Goal: Task Accomplishment & Management: Manage account settings

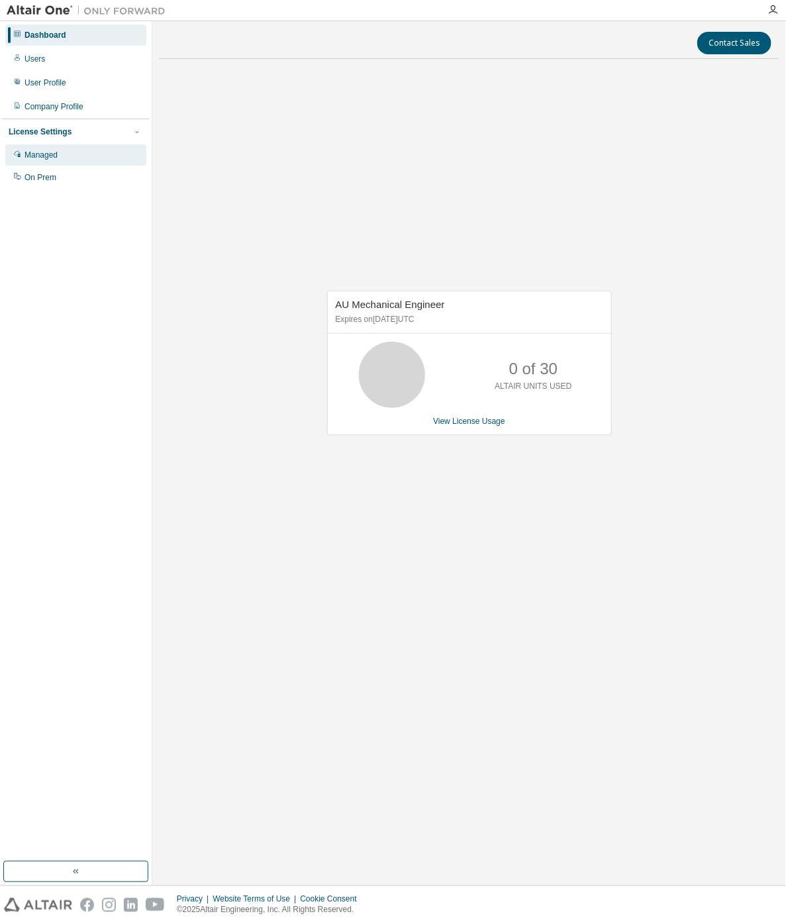
click at [43, 153] on div "Managed" at bounding box center [40, 155] width 33 height 11
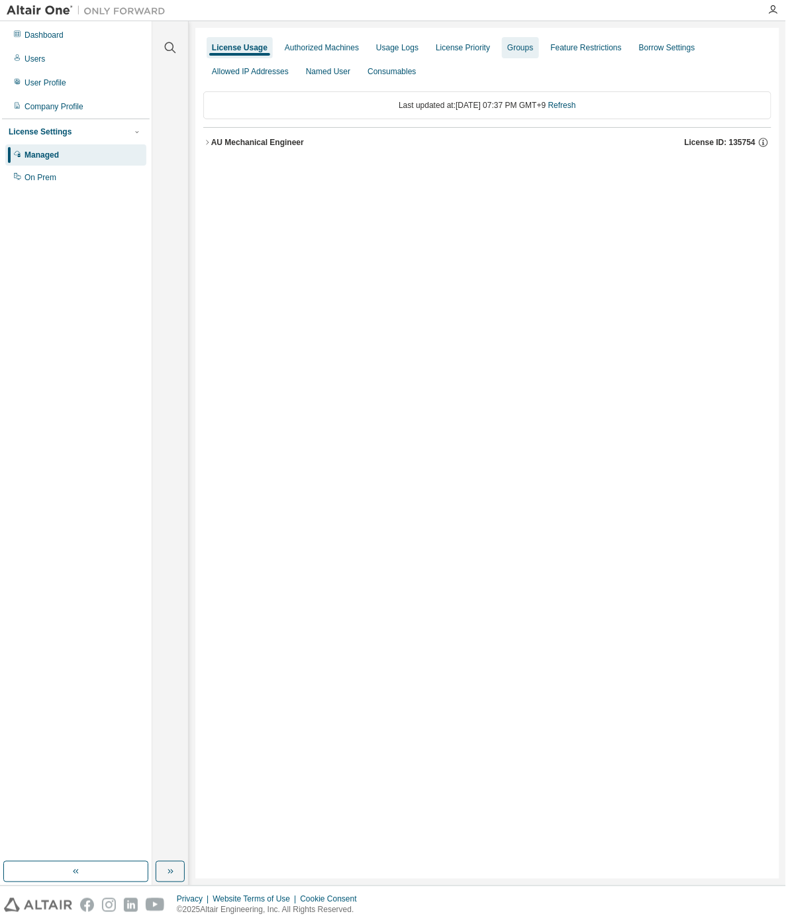
click at [512, 47] on div "Groups" at bounding box center [520, 47] width 26 height 11
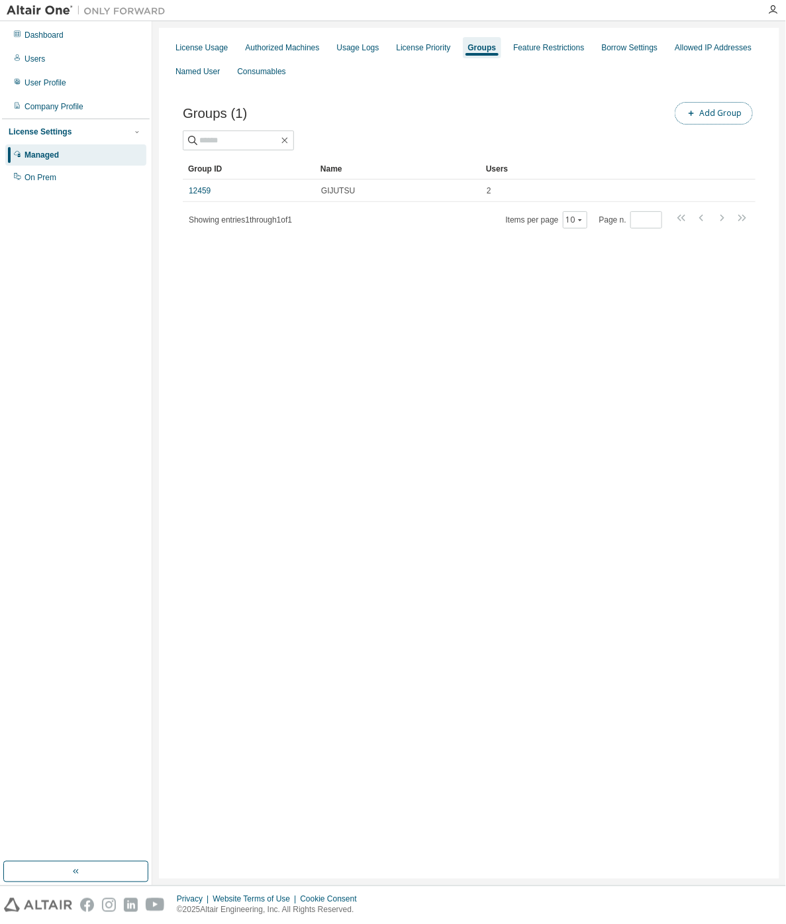
click at [726, 116] on button "Add Group" at bounding box center [714, 113] width 78 height 23
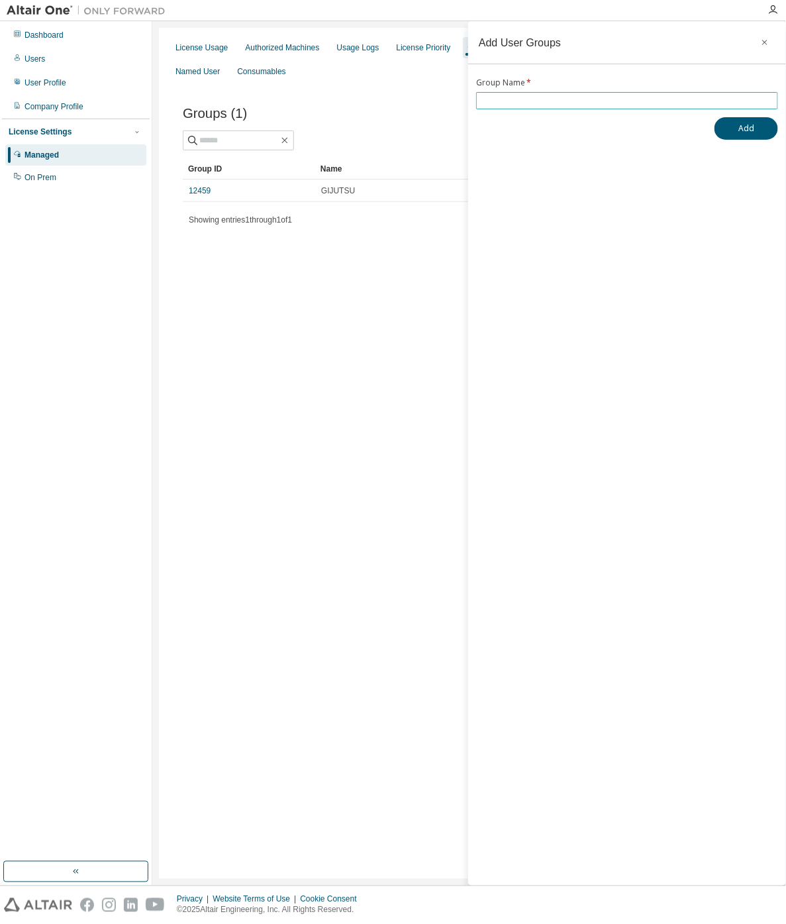
click at [558, 100] on input "text" at bounding box center [626, 100] width 295 height 11
type input "*******"
click at [733, 128] on button "Add" at bounding box center [746, 128] width 64 height 23
click at [756, 885] on icon "button" at bounding box center [758, 887] width 8 height 8
click at [537, 103] on input "*******" at bounding box center [626, 100] width 295 height 11
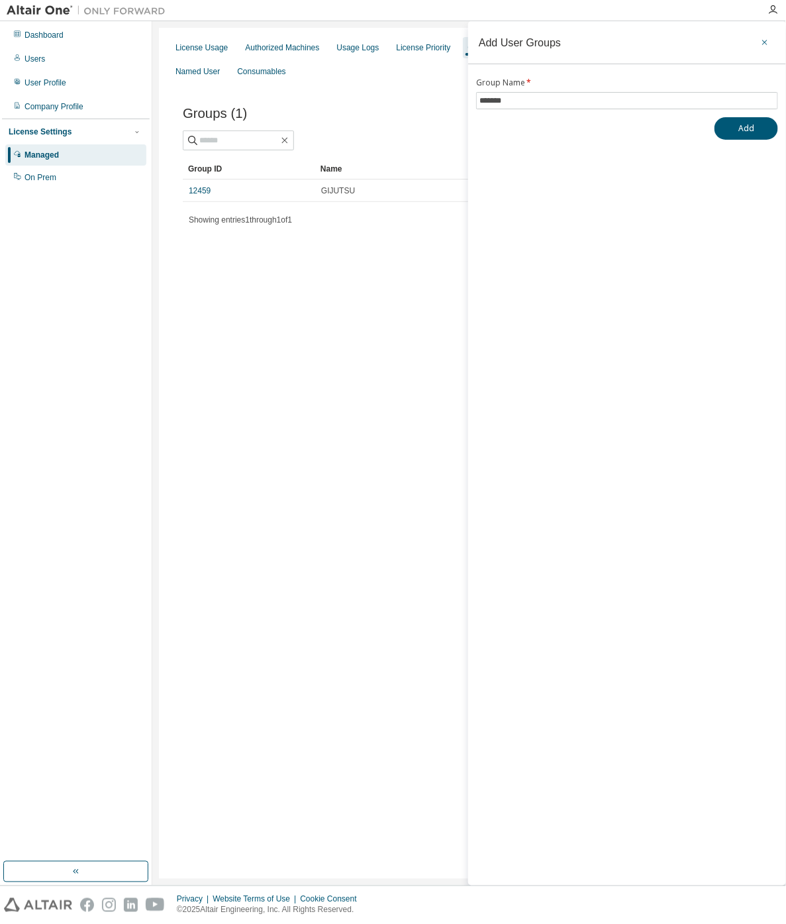
click at [766, 44] on icon "button" at bounding box center [764, 42] width 5 height 5
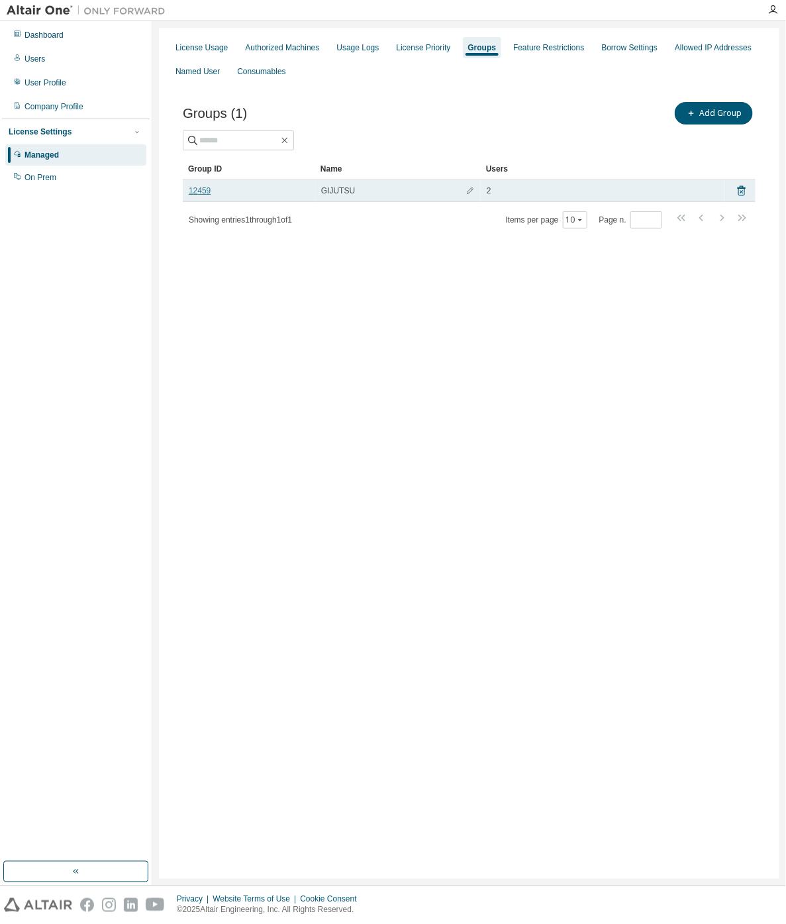
click at [201, 192] on link "12459" at bounding box center [200, 190] width 22 height 11
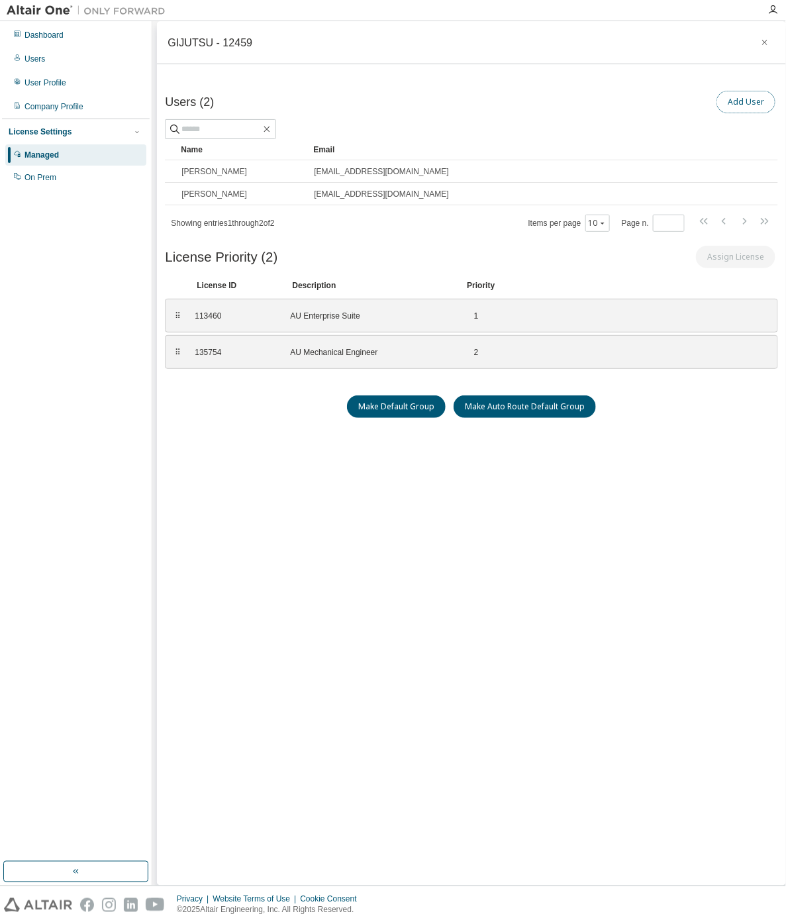
click at [737, 99] on button "Add User" at bounding box center [745, 102] width 59 height 23
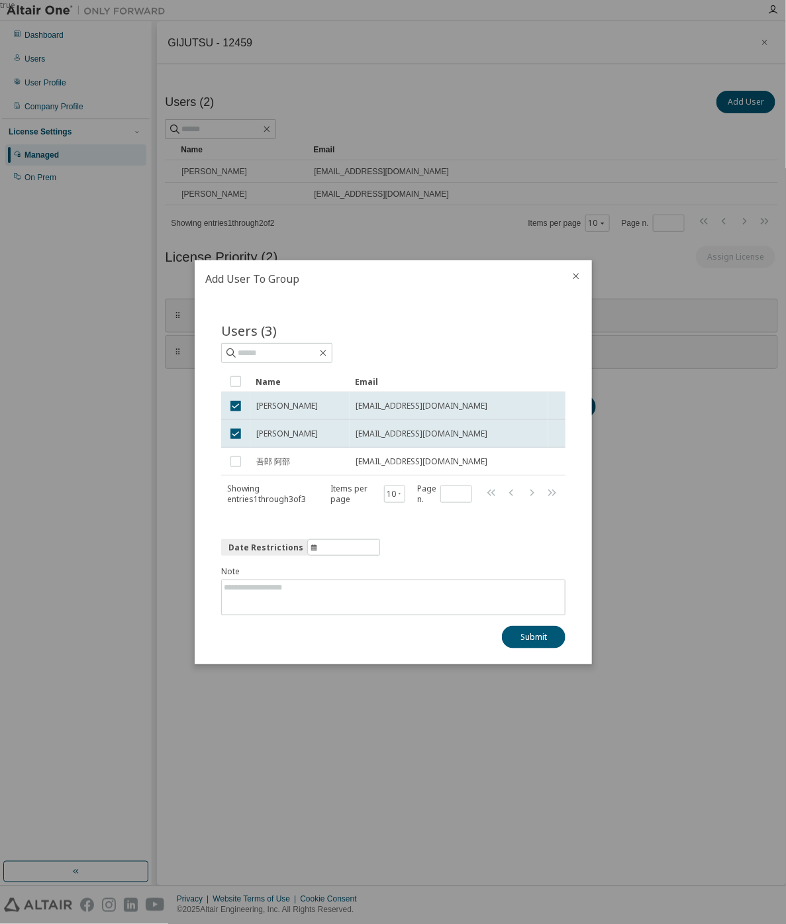
click at [577, 278] on icon "close" at bounding box center [576, 276] width 11 height 11
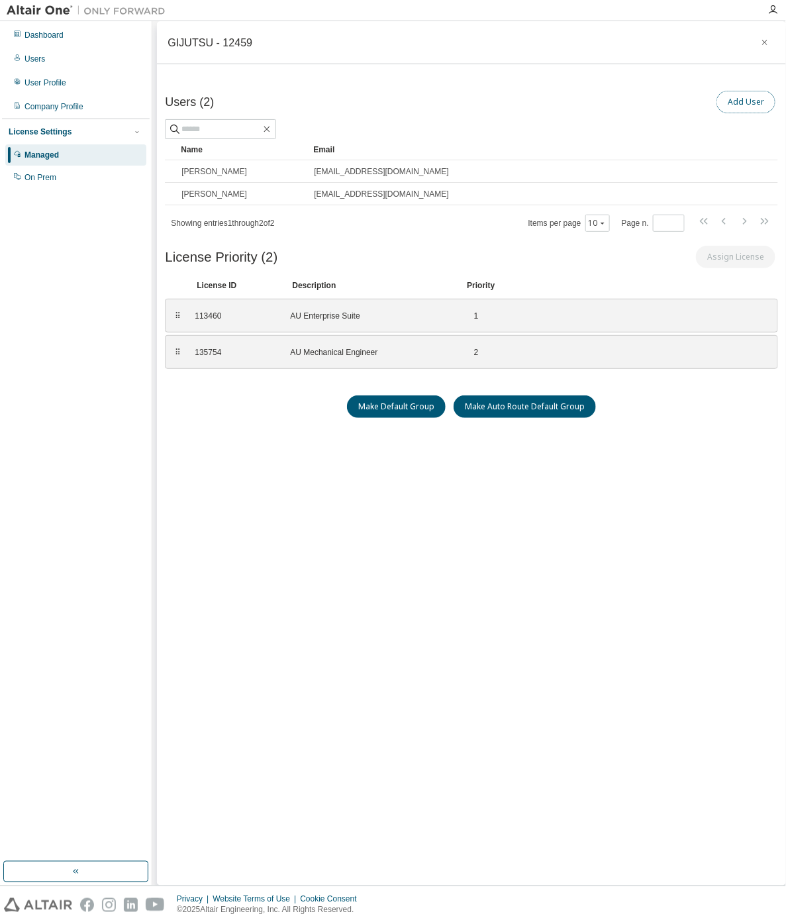
click at [756, 107] on button "Add User" at bounding box center [745, 102] width 59 height 23
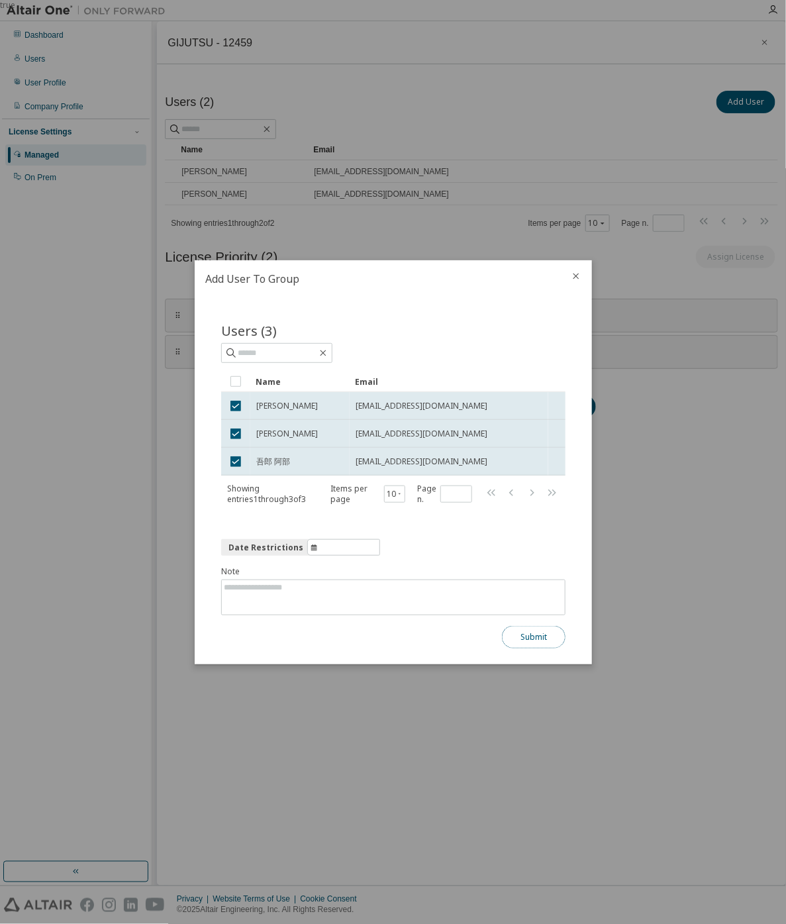
click at [533, 640] on button "Submit" at bounding box center [534, 637] width 64 height 23
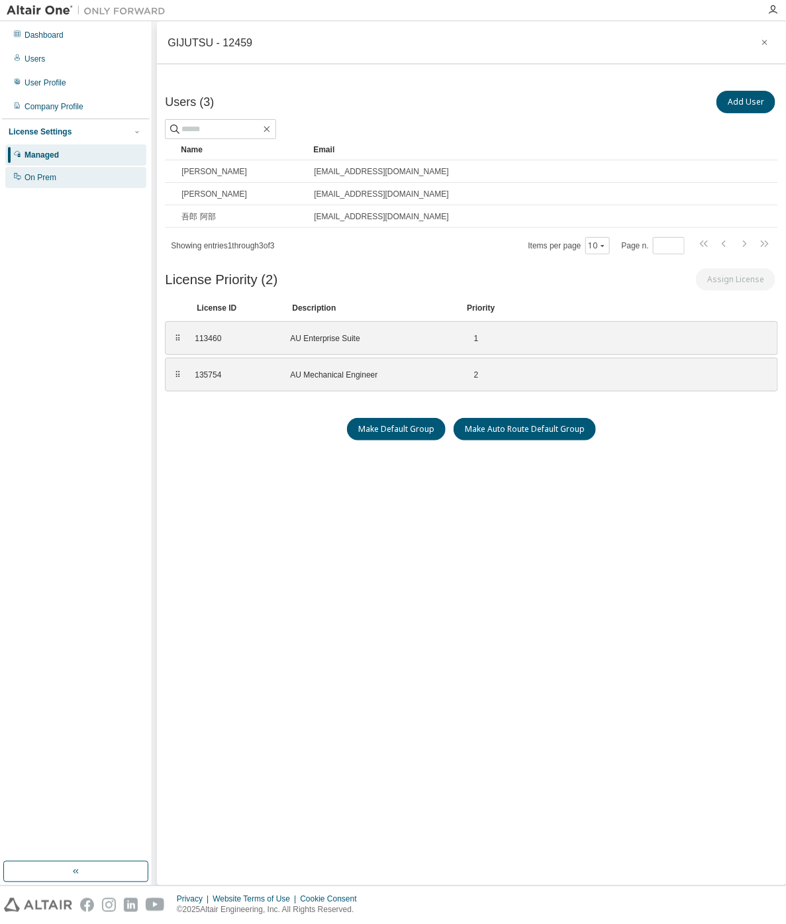
click at [45, 181] on div "On Prem" at bounding box center [40, 177] width 32 height 11
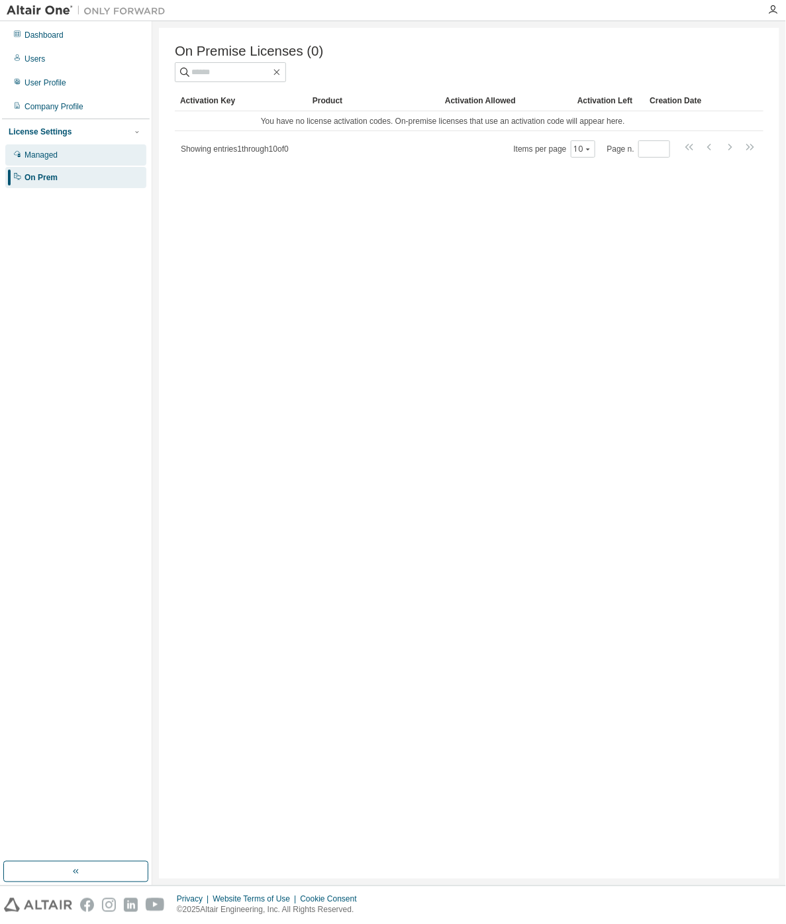
click at [51, 160] on div "Managed" at bounding box center [40, 155] width 33 height 11
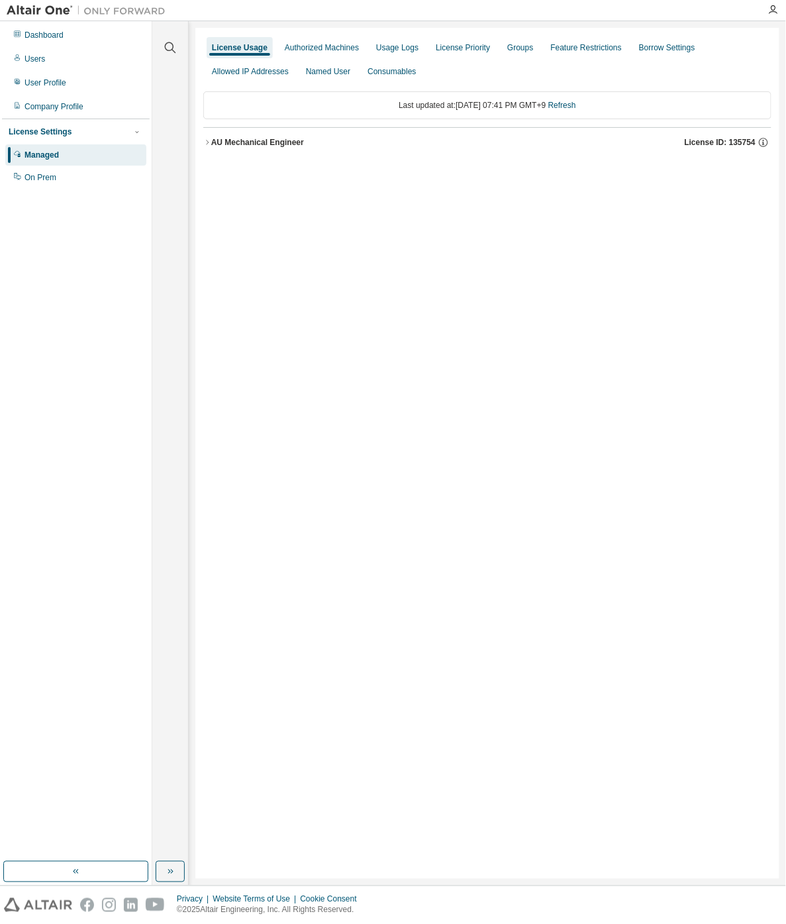
click at [54, 134] on div "License Settings" at bounding box center [40, 131] width 63 height 11
